Goal: Task Accomplishment & Management: Use online tool/utility

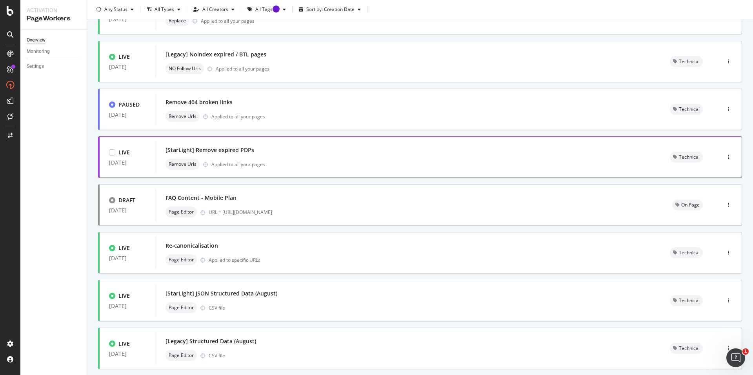
scroll to position [196, 0]
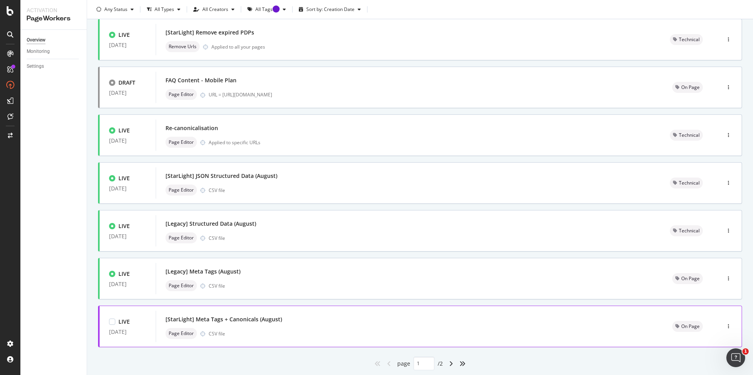
click at [295, 331] on div "Page Editor CSV file" at bounding box center [409, 333] width 488 height 11
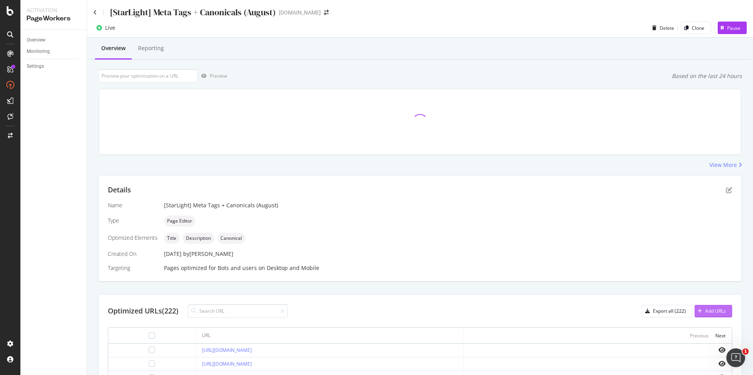
click at [708, 312] on div "Add URLs" at bounding box center [715, 311] width 21 height 7
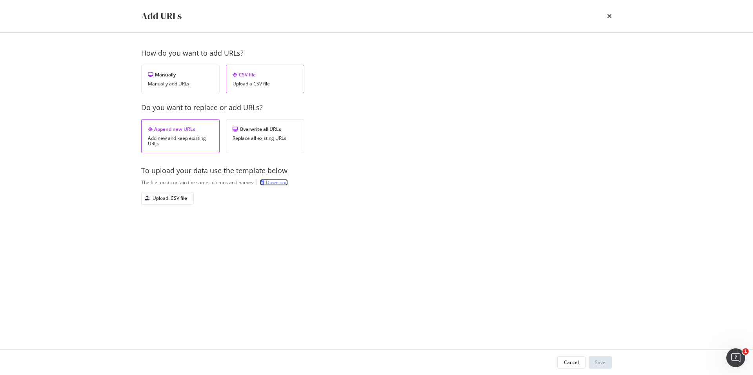
click at [280, 182] on div "Download" at bounding box center [277, 182] width 22 height 7
click at [420, 132] on div "Append new URLs Add new and keep existing URLs Overwrite all URLs Replace all e…" at bounding box center [376, 136] width 471 height 34
click at [165, 202] on div "Upload .CSV file" at bounding box center [170, 198] width 35 height 7
click at [610, 363] on button "Save" at bounding box center [600, 362] width 23 height 13
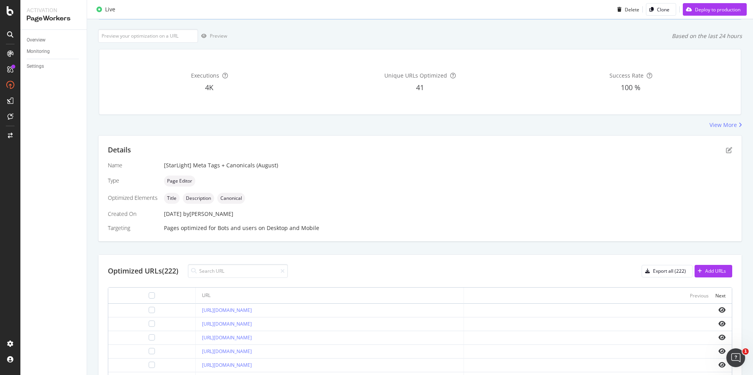
scroll to position [120, 0]
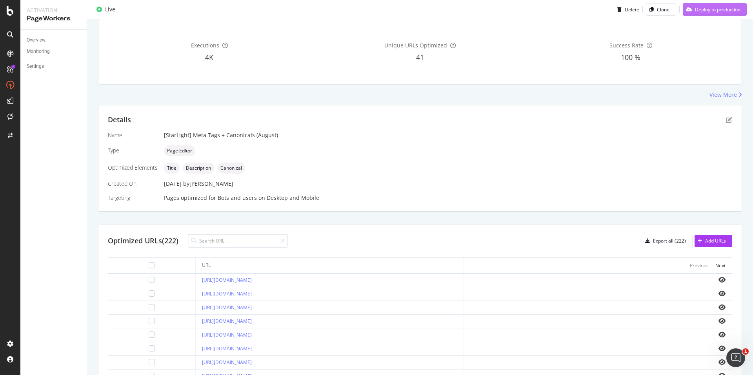
click at [731, 12] on div "Deploy to production" at bounding box center [717, 9] width 45 height 7
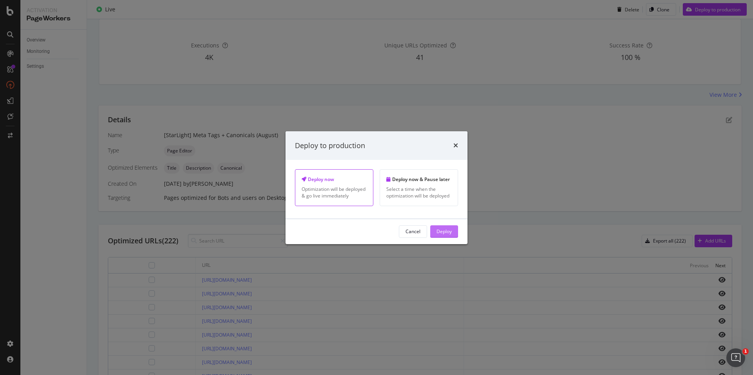
click at [443, 230] on div "Deploy" at bounding box center [443, 231] width 15 height 7
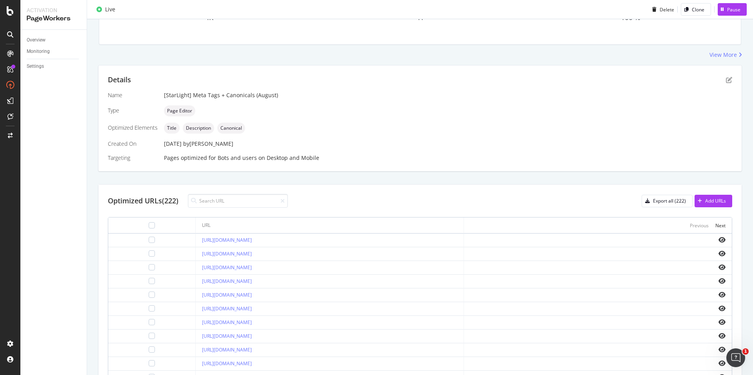
scroll to position [70, 0]
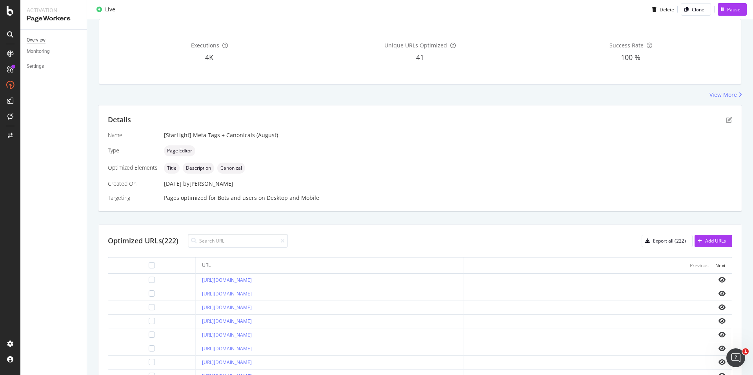
drag, startPoint x: 36, startPoint y: 31, endPoint x: 35, endPoint y: 38, distance: 6.4
click at [36, 31] on div "Overview Monitoring Settings" at bounding box center [53, 202] width 66 height 345
click at [35, 38] on div "Overview" at bounding box center [36, 40] width 19 height 8
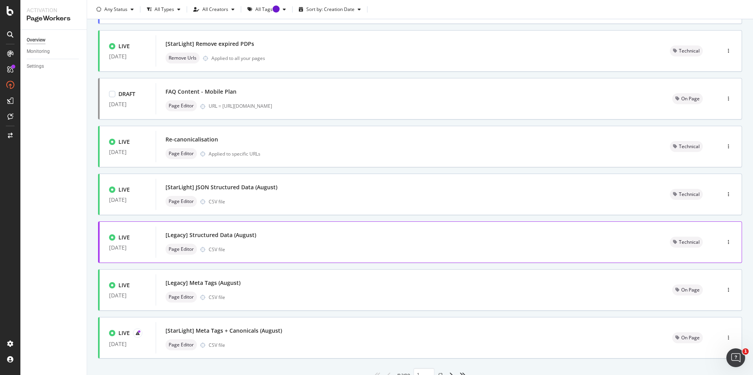
scroll to position [219, 0]
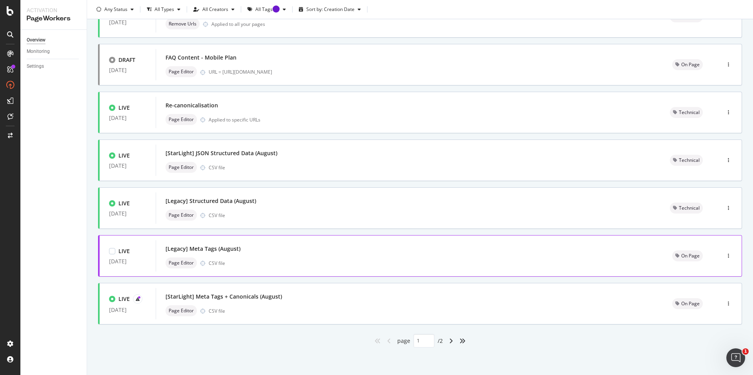
click at [271, 247] on div "[Legacy] Meta Tags (August)" at bounding box center [409, 249] width 488 height 11
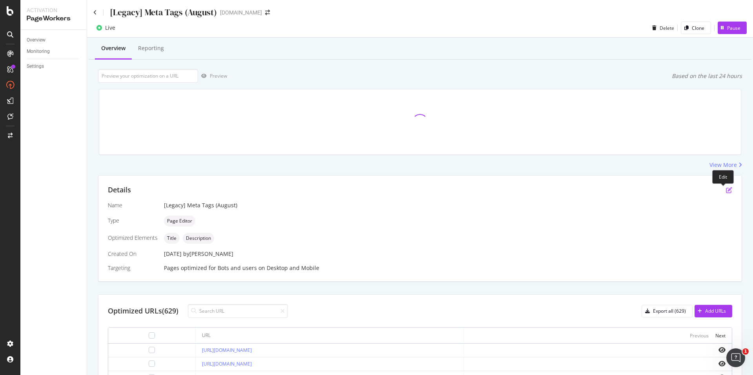
click at [726, 193] on icon "pen-to-square" at bounding box center [729, 190] width 6 height 6
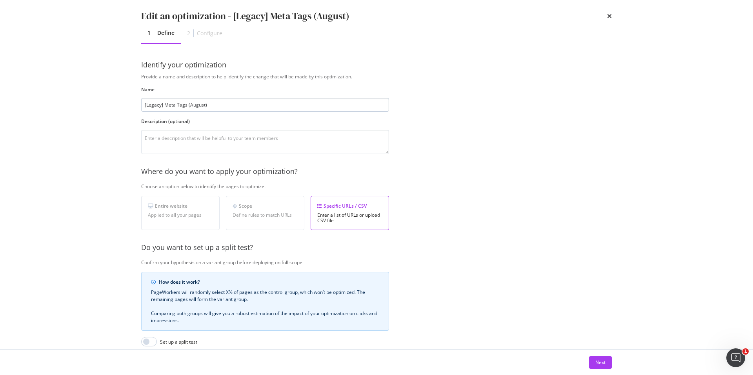
click at [196, 105] on input "[Legacy] Meta Tags (August)" at bounding box center [265, 105] width 248 height 14
type input "[Legacy] Meta Tags (Setpember)"
click at [604, 360] on div "Next" at bounding box center [600, 362] width 10 height 7
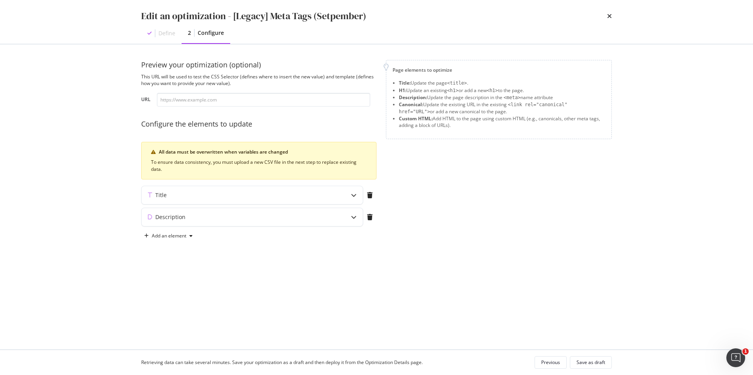
click at [587, 355] on div "Retrieving data can take several minutes. Save your optimization as a draft and…" at bounding box center [376, 362] width 502 height 25
click at [586, 358] on div "Save as draft" at bounding box center [590, 362] width 29 height 11
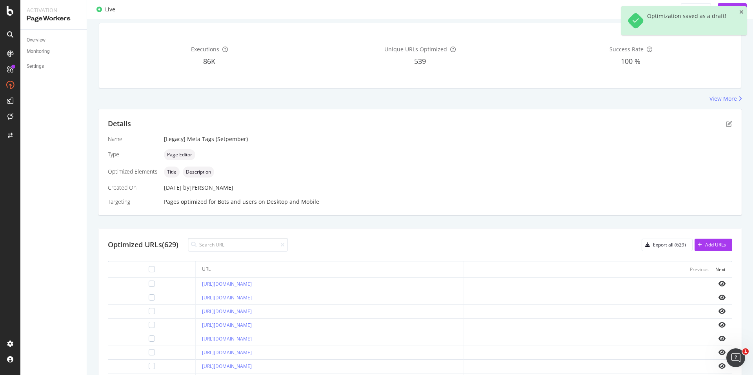
scroll to position [157, 0]
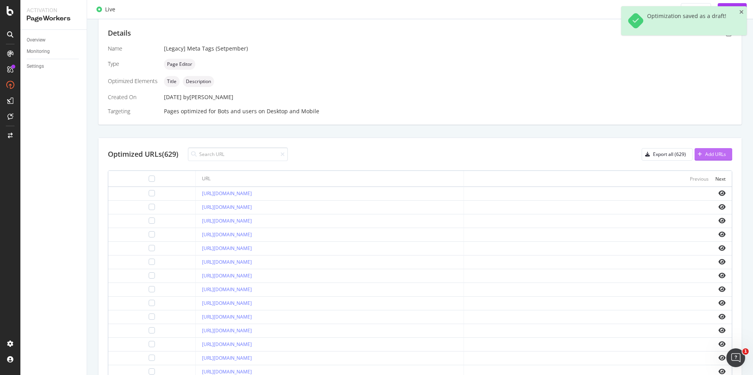
click at [709, 149] on div "Add URLs" at bounding box center [709, 155] width 31 height 12
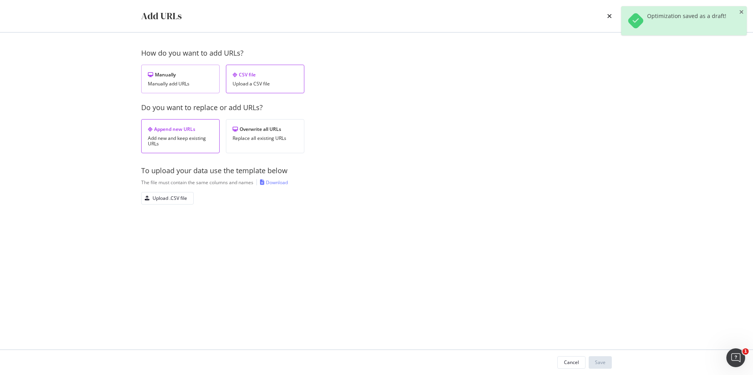
click at [188, 84] on div "Manually add URLs" at bounding box center [180, 83] width 65 height 5
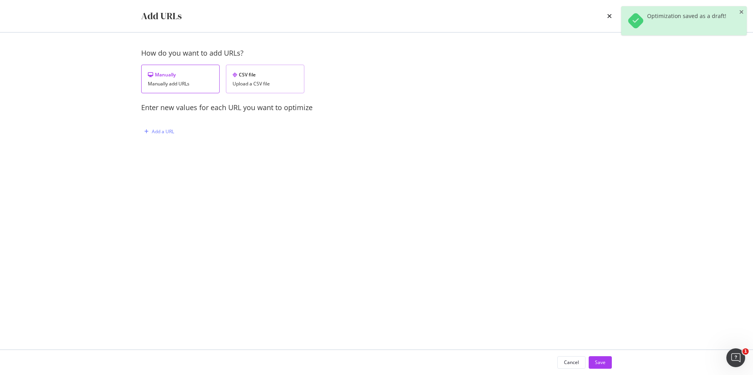
click at [261, 80] on div "CSV file Upload a CSV file" at bounding box center [265, 79] width 78 height 29
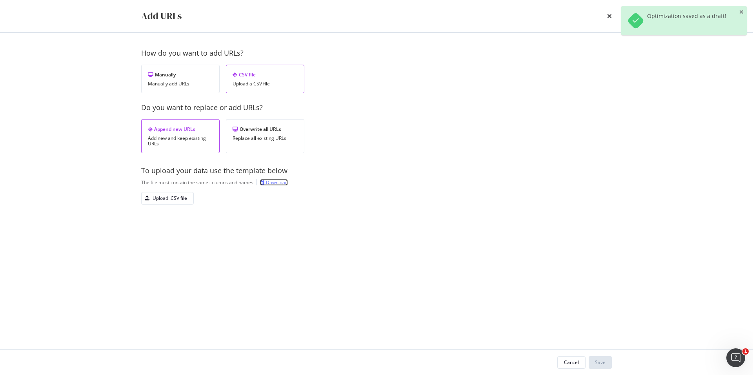
click at [269, 184] on div "Download" at bounding box center [277, 182] width 22 height 7
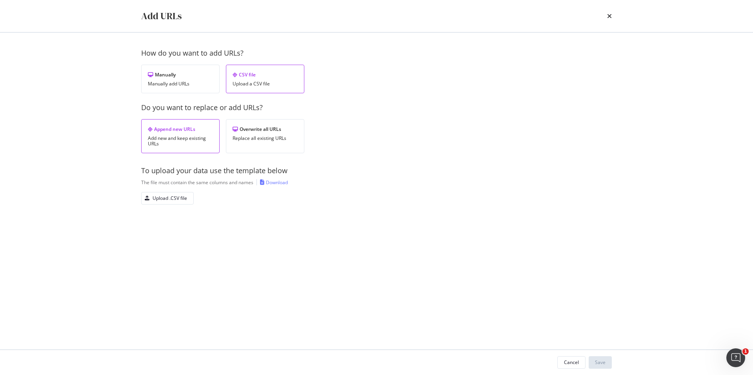
click at [396, 126] on div "Append new URLs Add new and keep existing URLs Overwrite all URLs Replace all e…" at bounding box center [376, 136] width 471 height 34
click at [171, 195] on div "Upload .CSV file" at bounding box center [170, 198] width 35 height 7
click at [608, 367] on button "Save" at bounding box center [600, 362] width 23 height 13
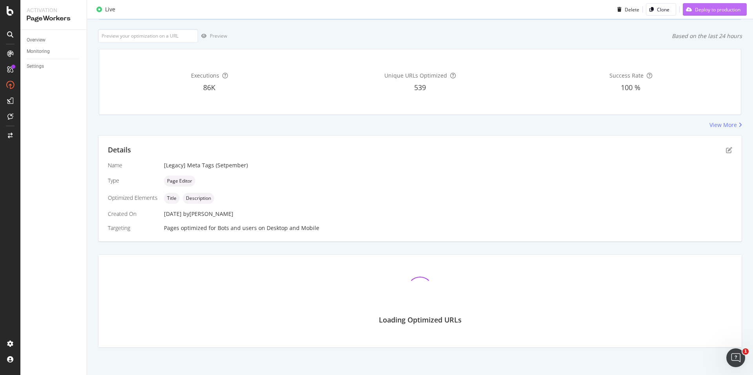
scroll to position [120, 0]
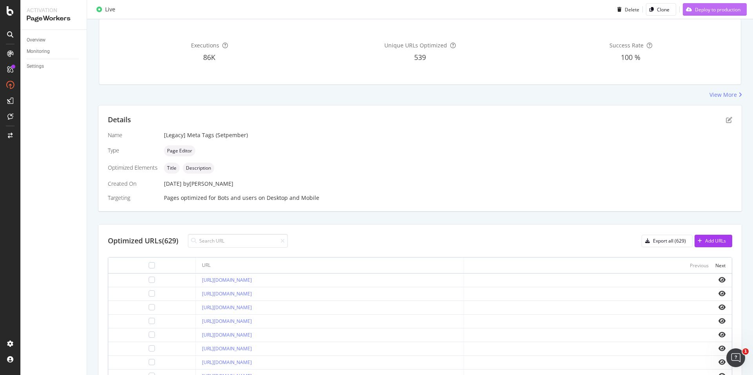
click at [702, 11] on div "Deploy to production" at bounding box center [717, 9] width 45 height 7
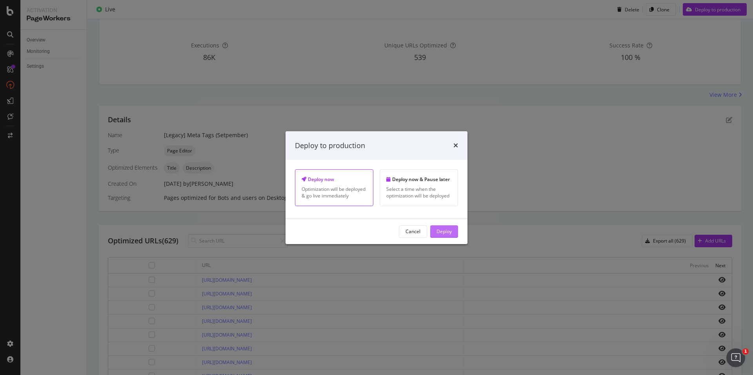
click at [450, 231] on div "Deploy" at bounding box center [443, 231] width 15 height 7
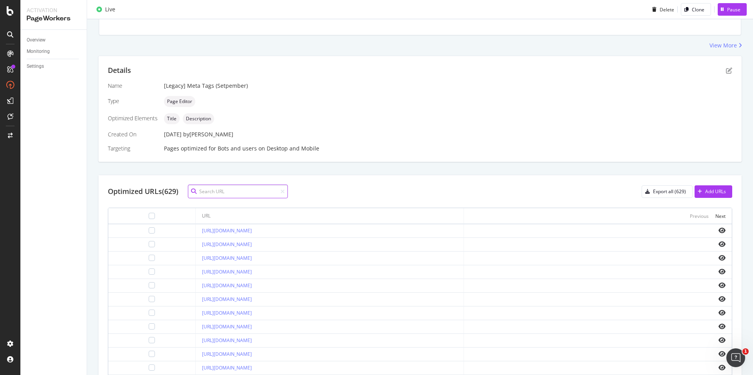
scroll to position [70, 0]
